Goal: Information Seeking & Learning: Understand process/instructions

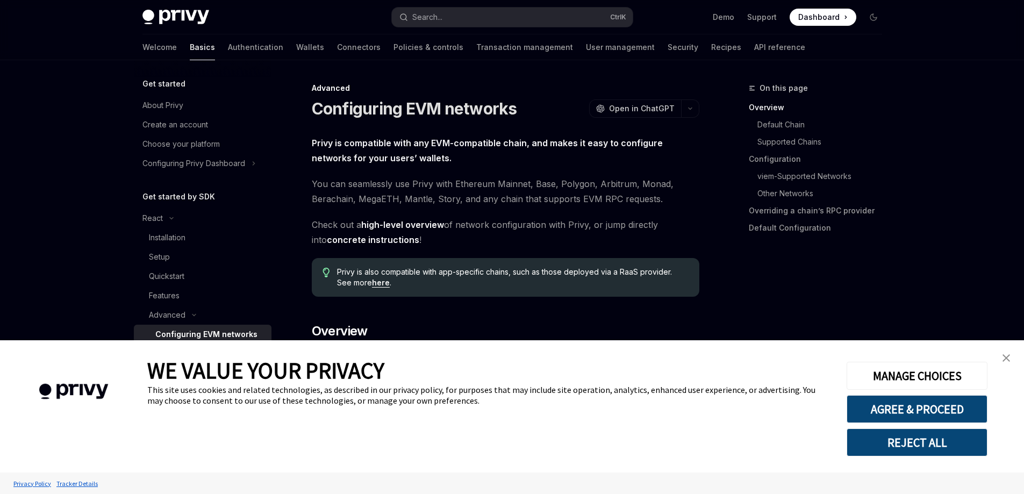
click at [1008, 359] on img "close banner" at bounding box center [1007, 358] width 8 height 8
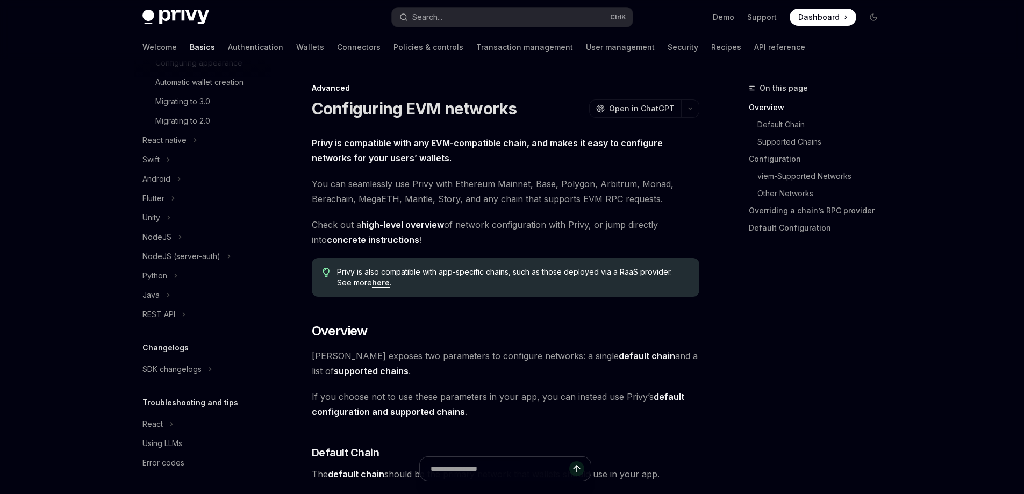
scroll to position [215, 0]
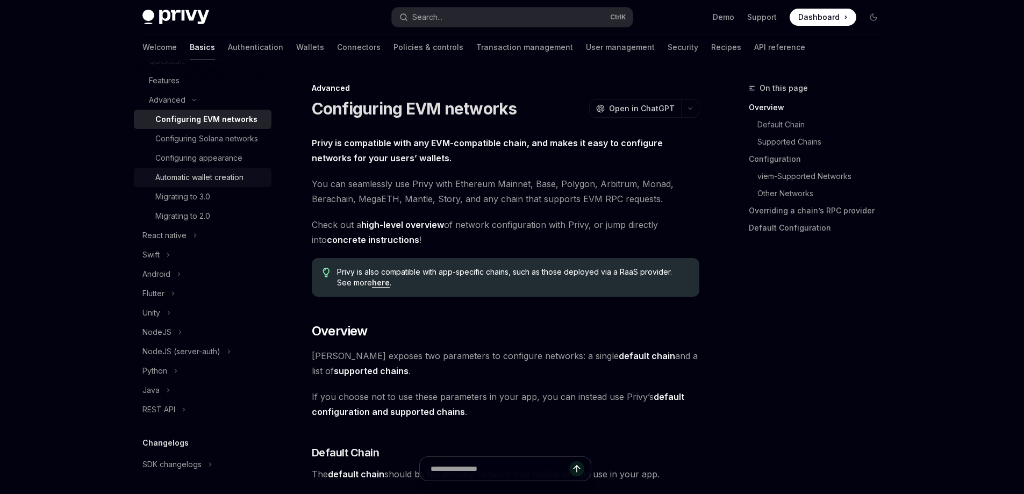
click at [254, 184] on div "Automatic wallet creation" at bounding box center [210, 177] width 110 height 13
type textarea "*"
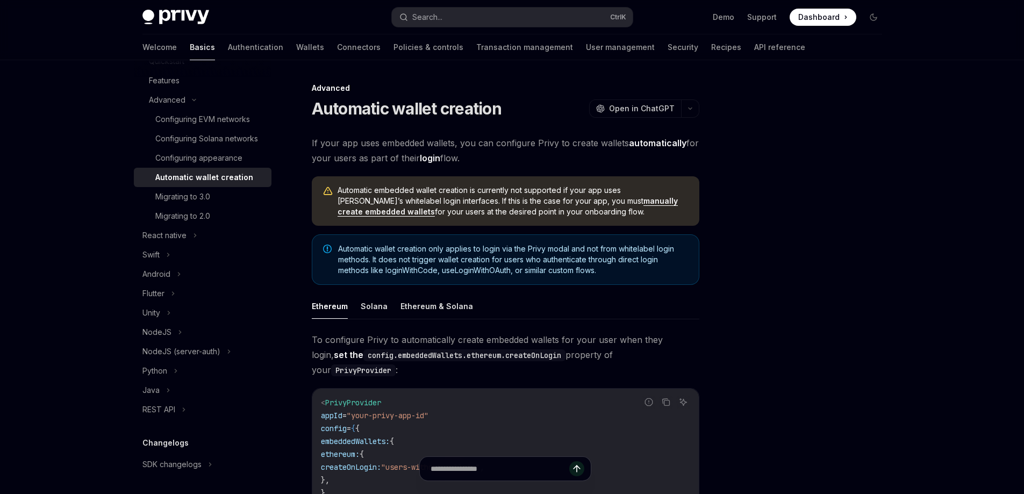
drag, startPoint x: 419, startPoint y: 159, endPoint x: 512, endPoint y: 164, distance: 93.2
click at [499, 165] on span "If your app uses embedded wallets, you can configure Privy to create wallets au…" at bounding box center [506, 150] width 388 height 30
click at [512, 164] on span "If your app uses embedded wallets, you can configure Privy to create wallets au…" at bounding box center [506, 150] width 388 height 30
drag, startPoint x: 470, startPoint y: 192, endPoint x: 548, endPoint y: 208, distance: 79.1
click at [548, 208] on span "Automatic embedded wallet creation is currently not supported if your app uses …" at bounding box center [513, 201] width 351 height 32
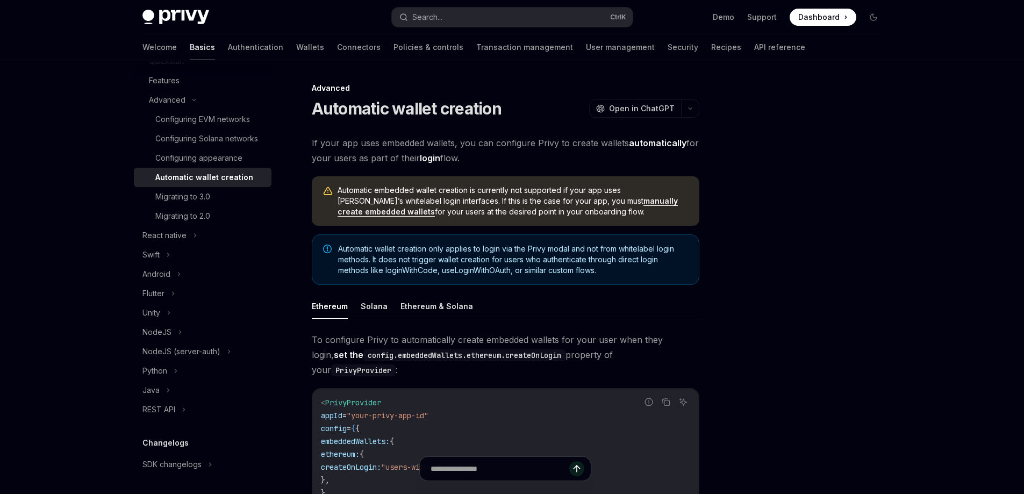
click at [547, 216] on span "Automatic embedded wallet creation is currently not supported if your app uses …" at bounding box center [513, 201] width 351 height 32
click at [781, 242] on div at bounding box center [808, 288] width 163 height 412
